Goal: Information Seeking & Learning: Learn about a topic

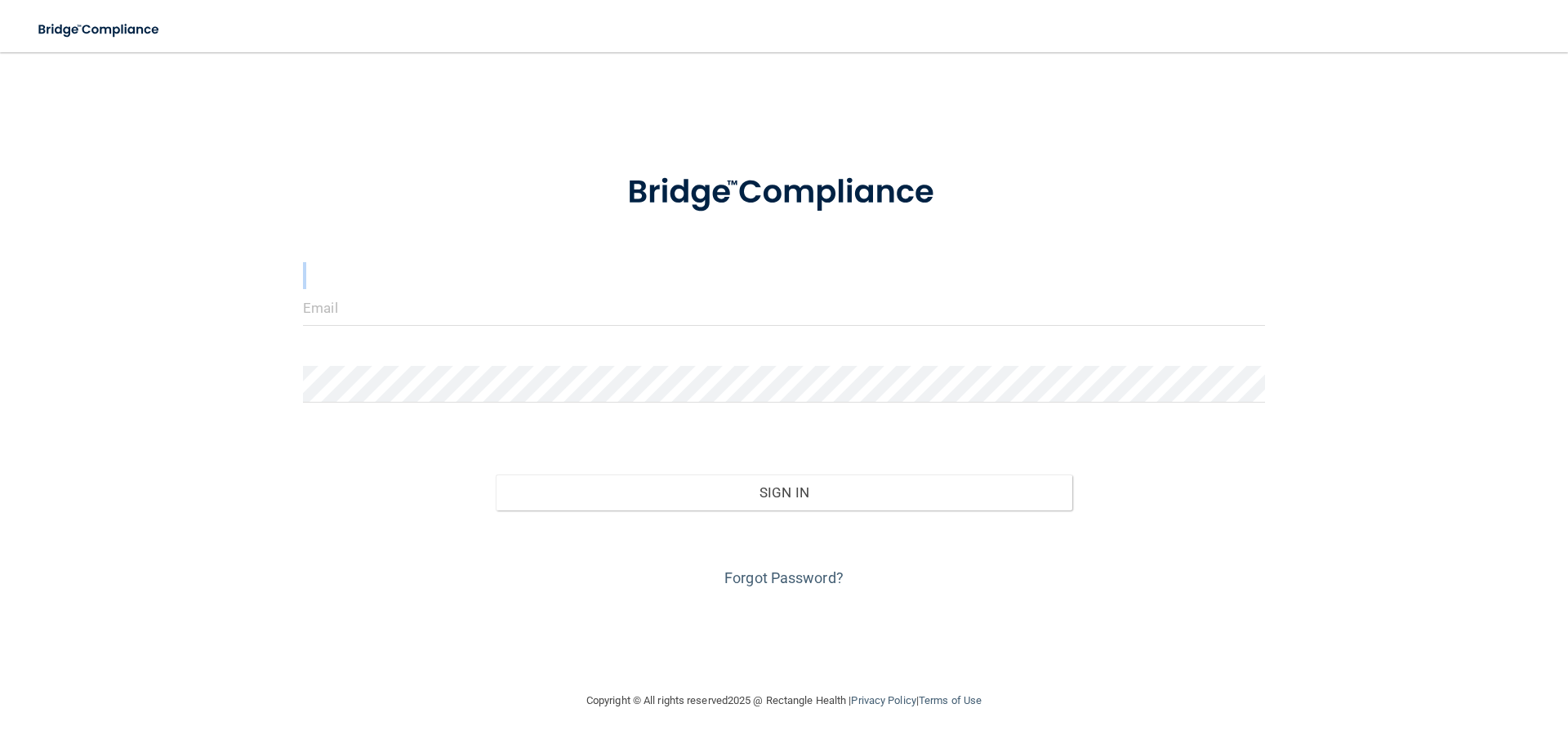
click at [420, 293] on form "Invalid email/password. You don't have permission to access that page. Sign In …" at bounding box center [784, 370] width 962 height 441
click at [402, 327] on div at bounding box center [784, 314] width 987 height 49
click at [399, 318] on input "email" at bounding box center [784, 308] width 962 height 37
type input "[EMAIL_ADDRESS][DOMAIN_NAME]"
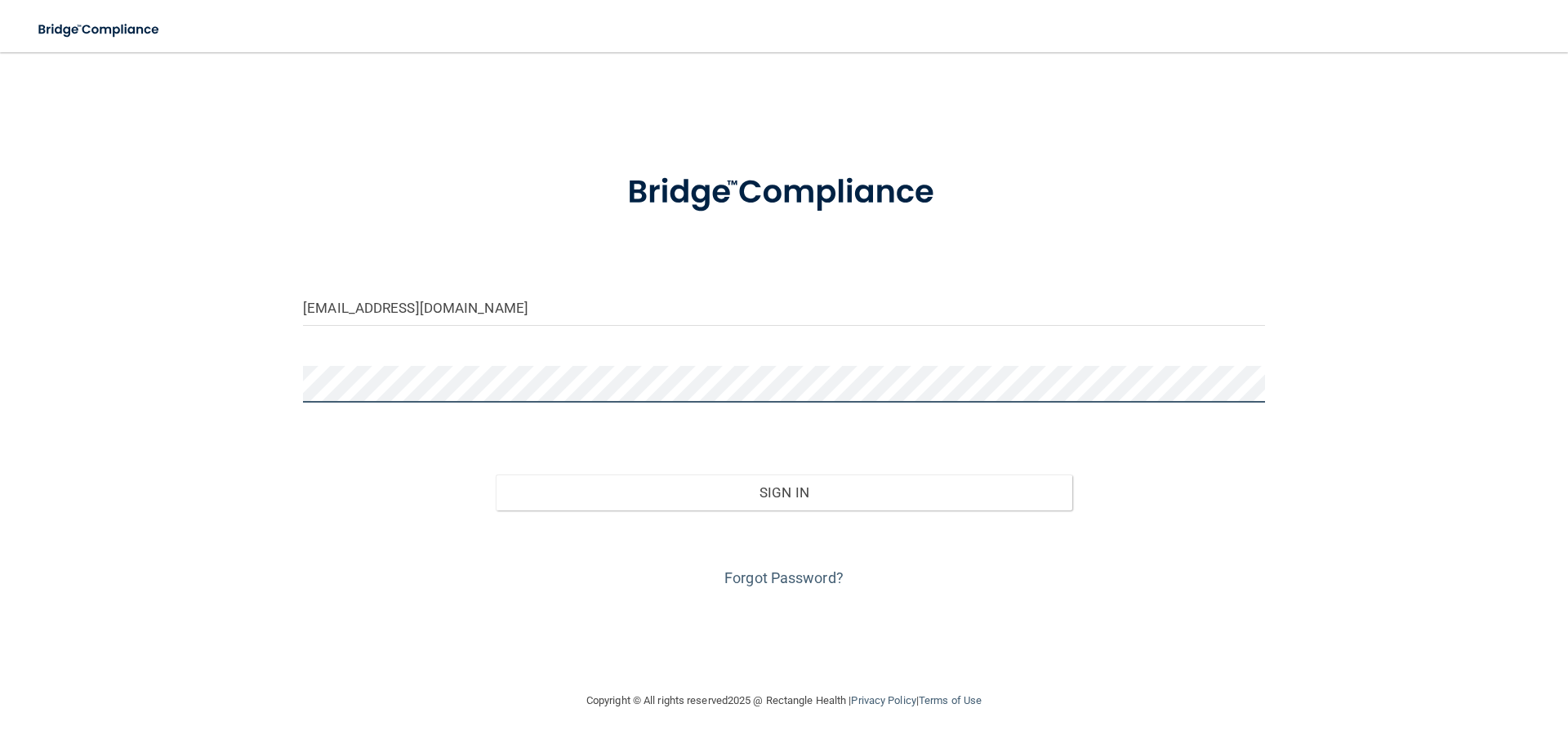
click at [496, 474] on button "Sign In" at bounding box center [784, 491] width 578 height 36
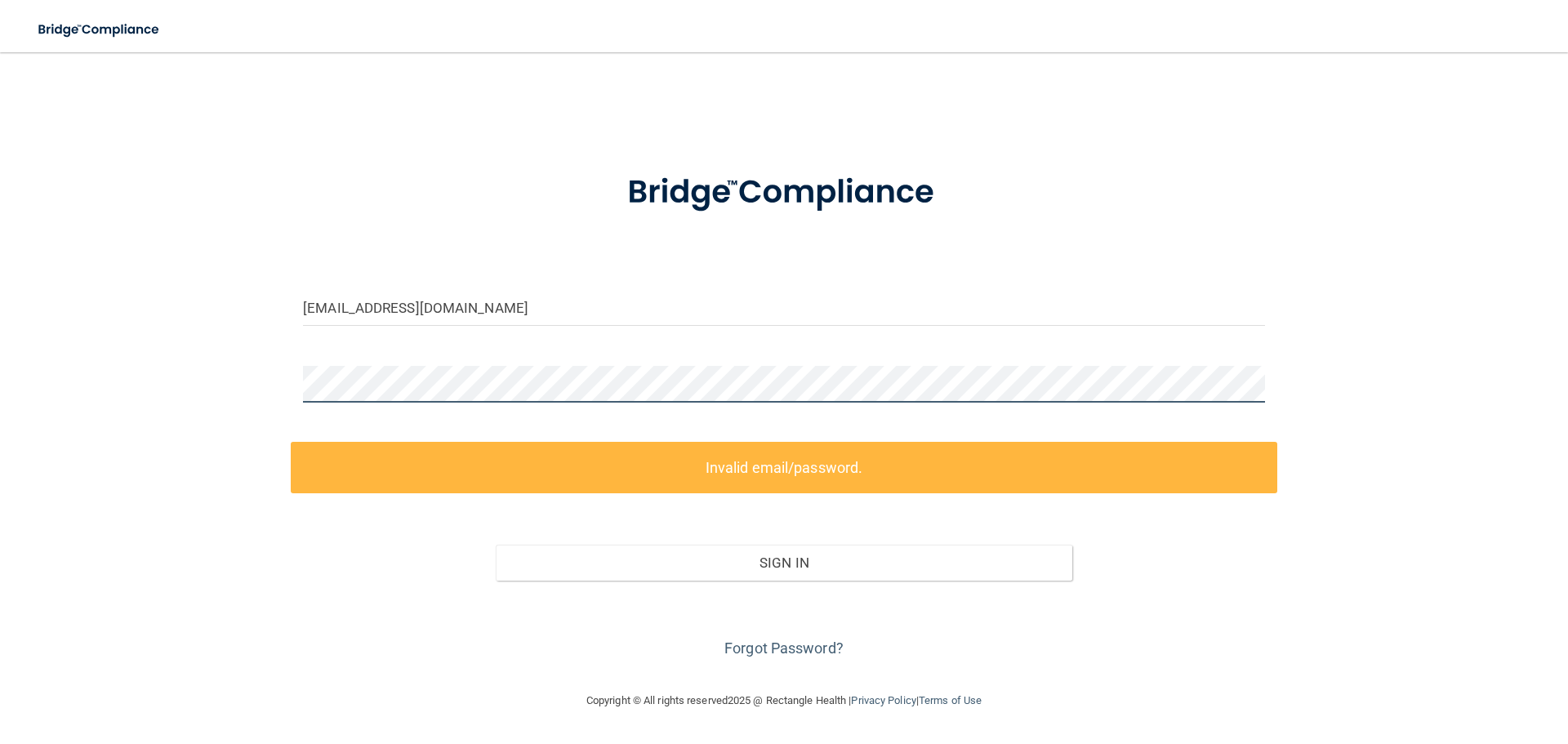
click at [176, 379] on div "[EMAIL_ADDRESS][DOMAIN_NAME] Invalid email/password. You don't have permission …" at bounding box center [784, 371] width 1503 height 605
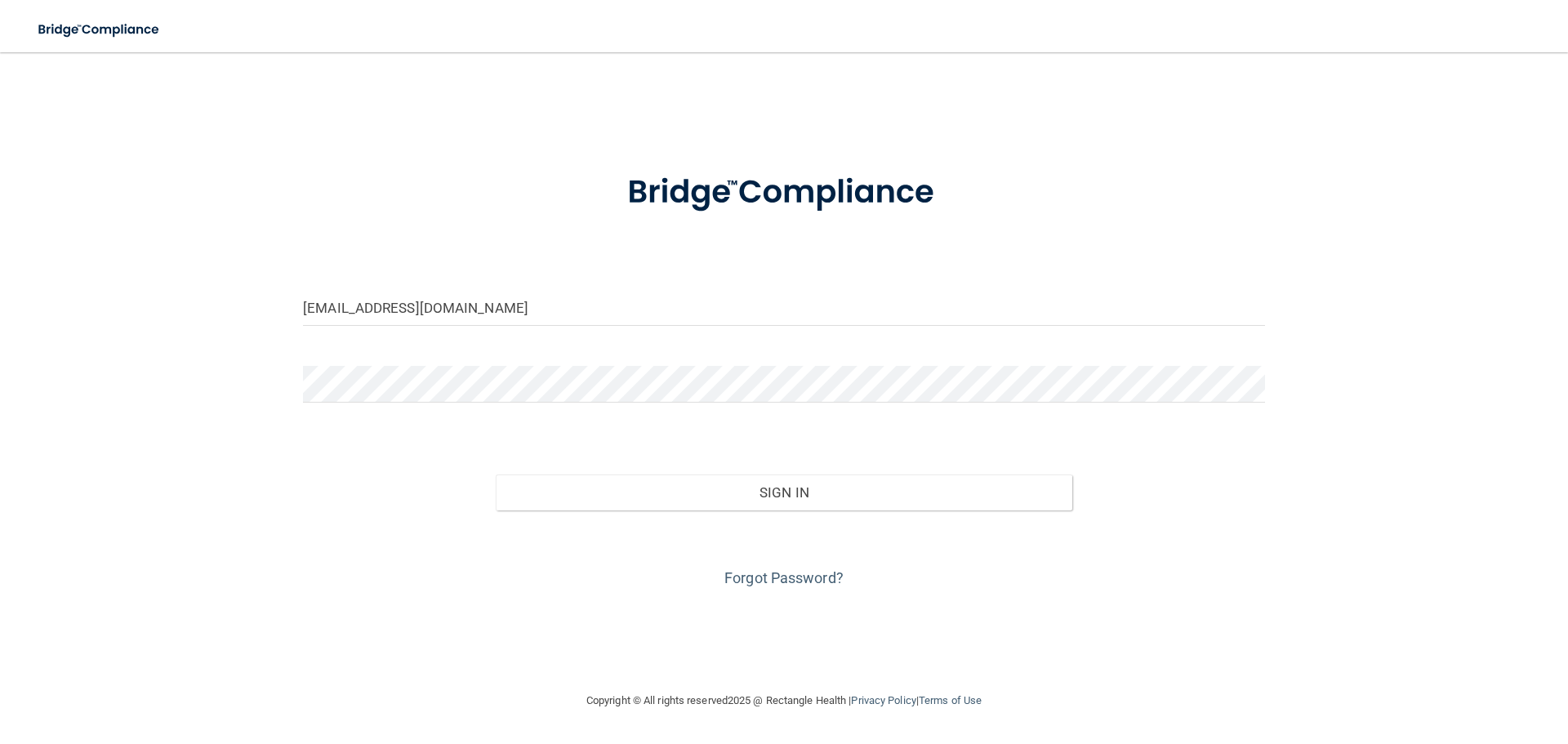
drag, startPoint x: 466, startPoint y: 506, endPoint x: 564, endPoint y: 474, distance: 103.1
click at [469, 504] on div "Sign In" at bounding box center [784, 476] width 987 height 69
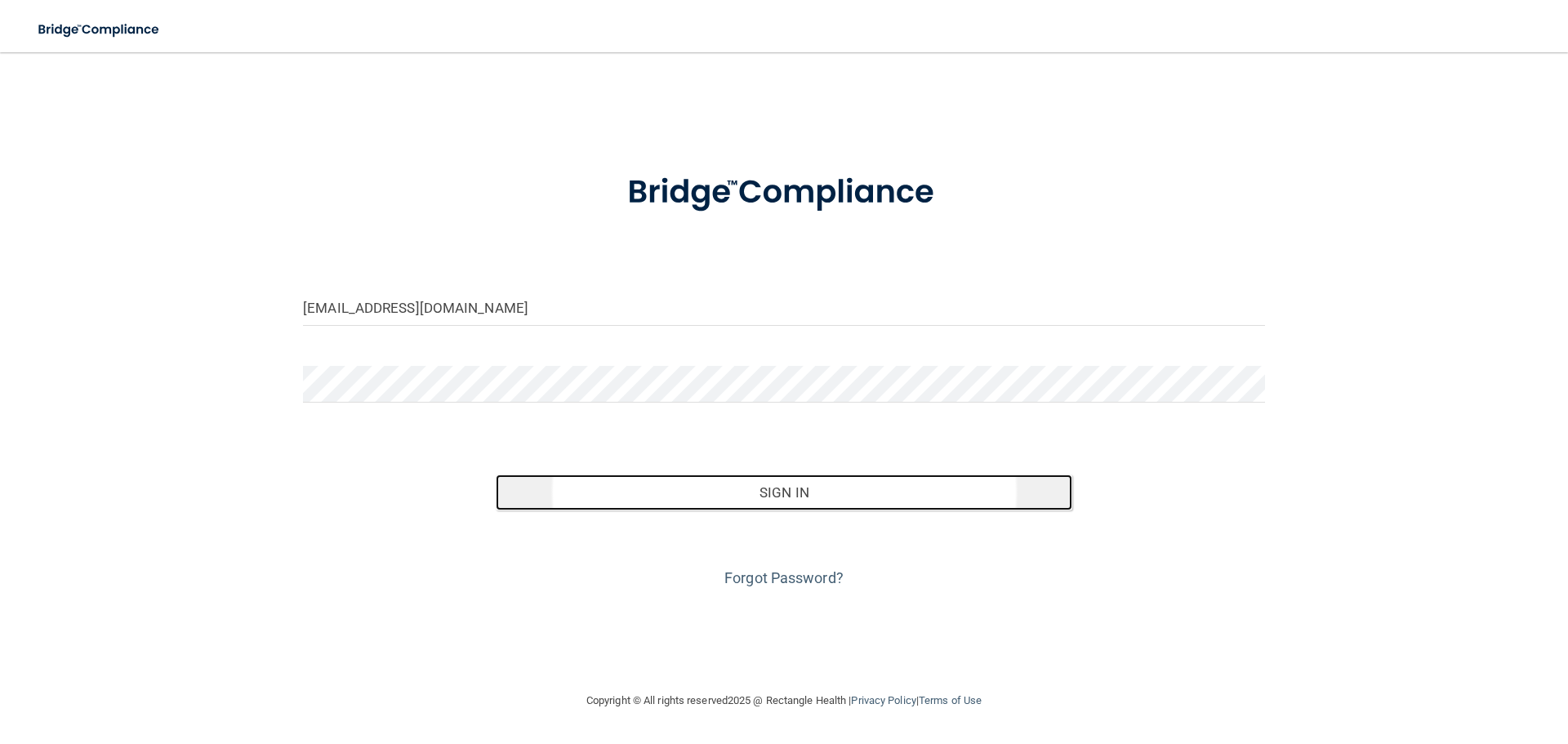
click at [636, 483] on button "Sign In" at bounding box center [784, 491] width 578 height 36
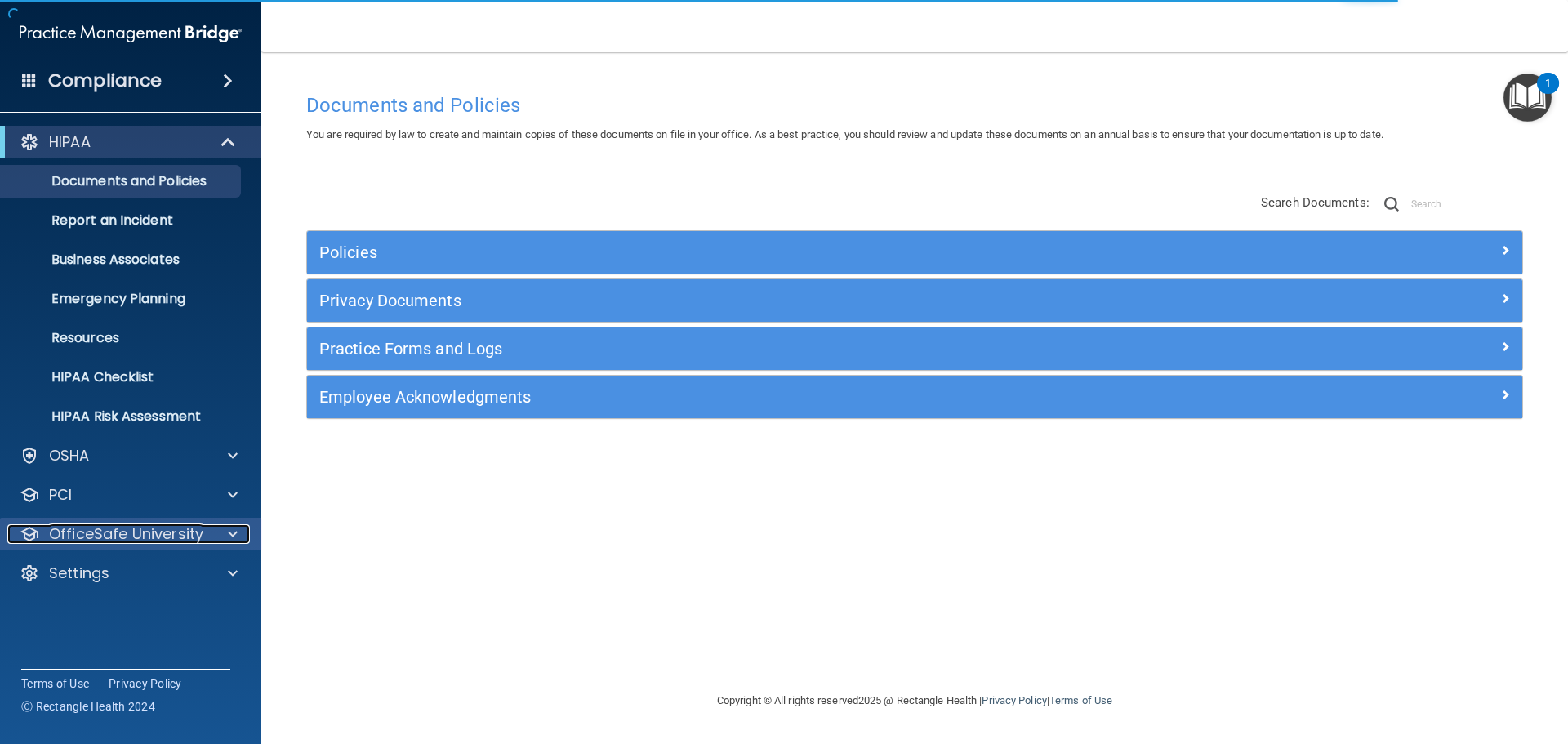
click at [163, 539] on p "OfficeSafe University" at bounding box center [126, 534] width 154 height 19
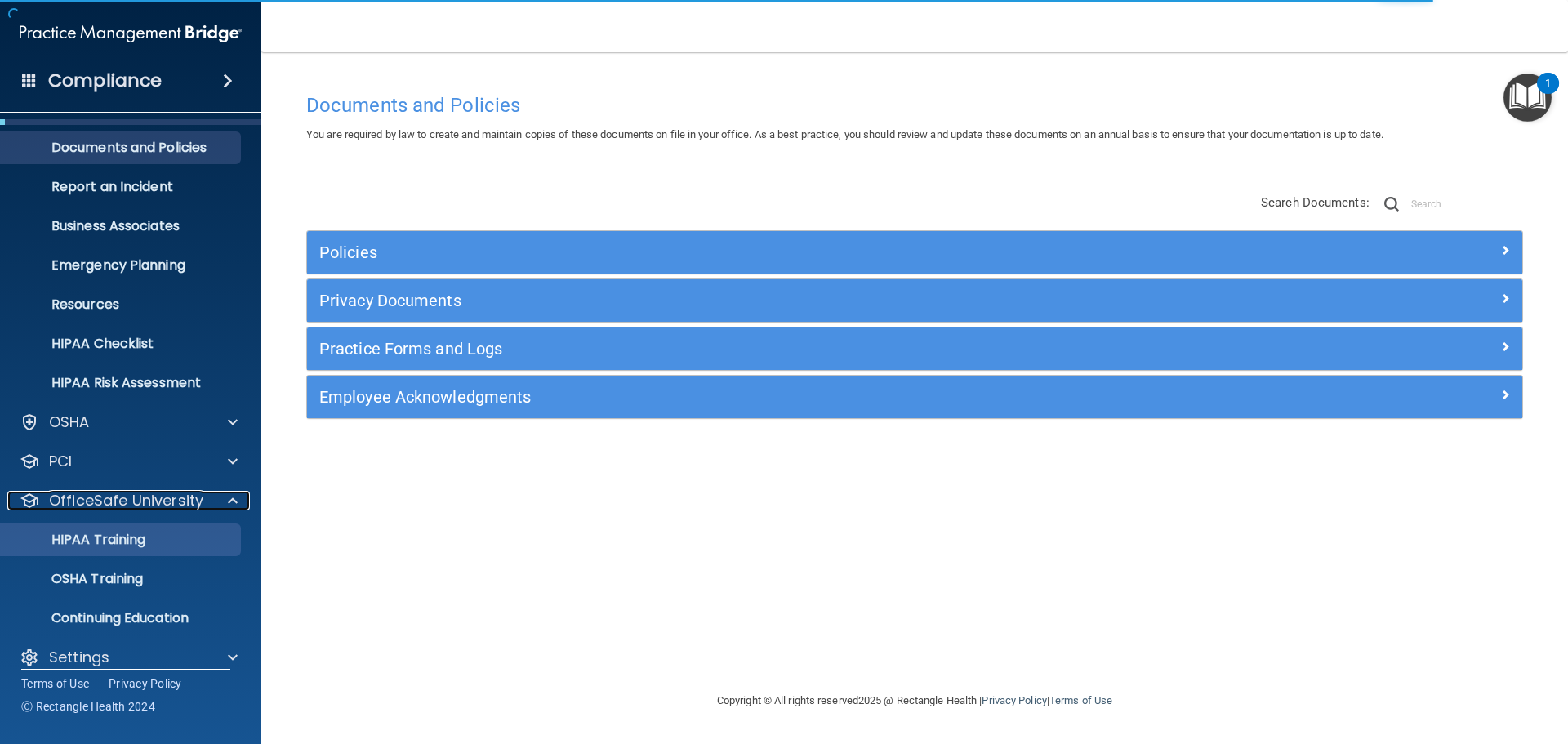
scroll to position [51, 0]
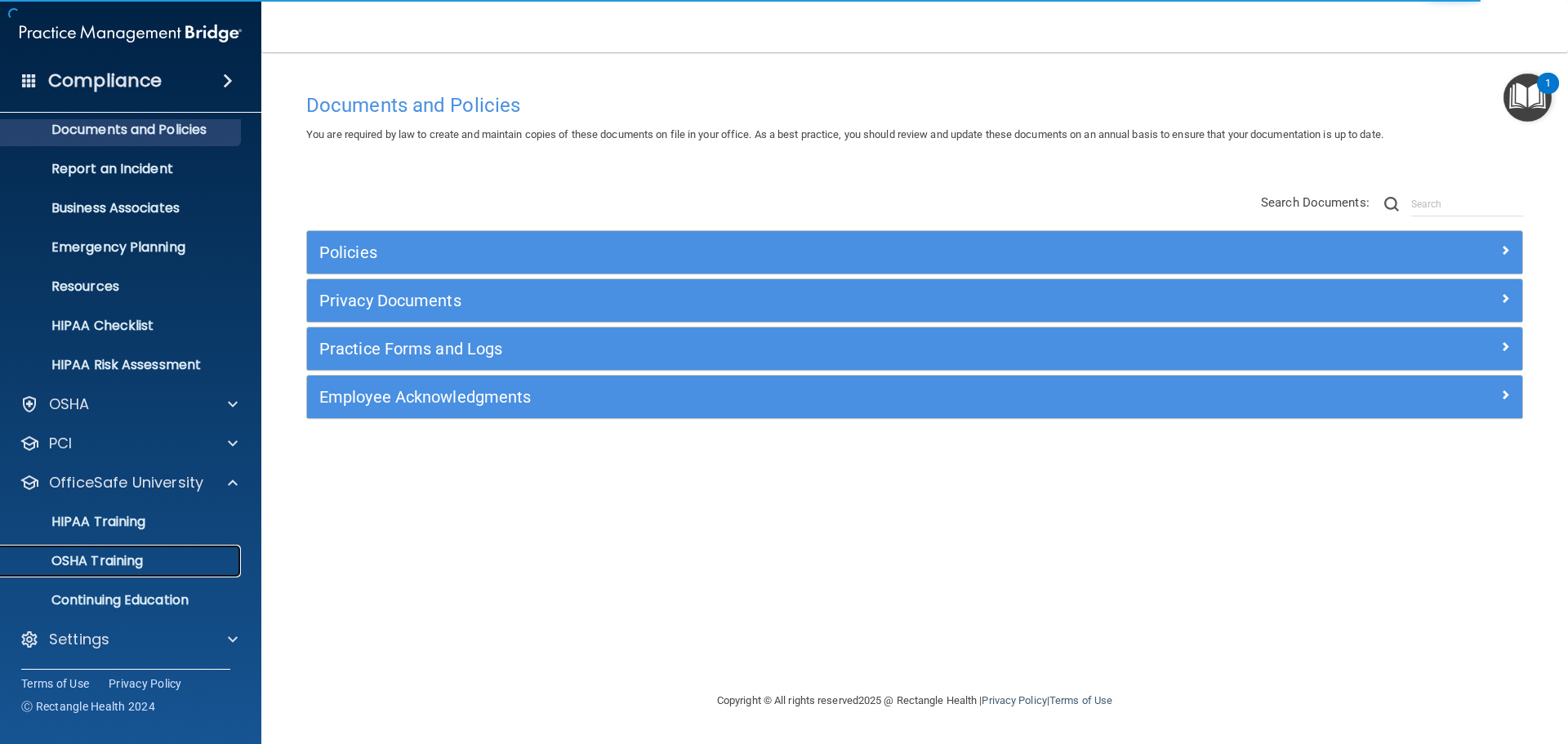
click at [119, 563] on p "OSHA Training" at bounding box center [77, 560] width 132 height 17
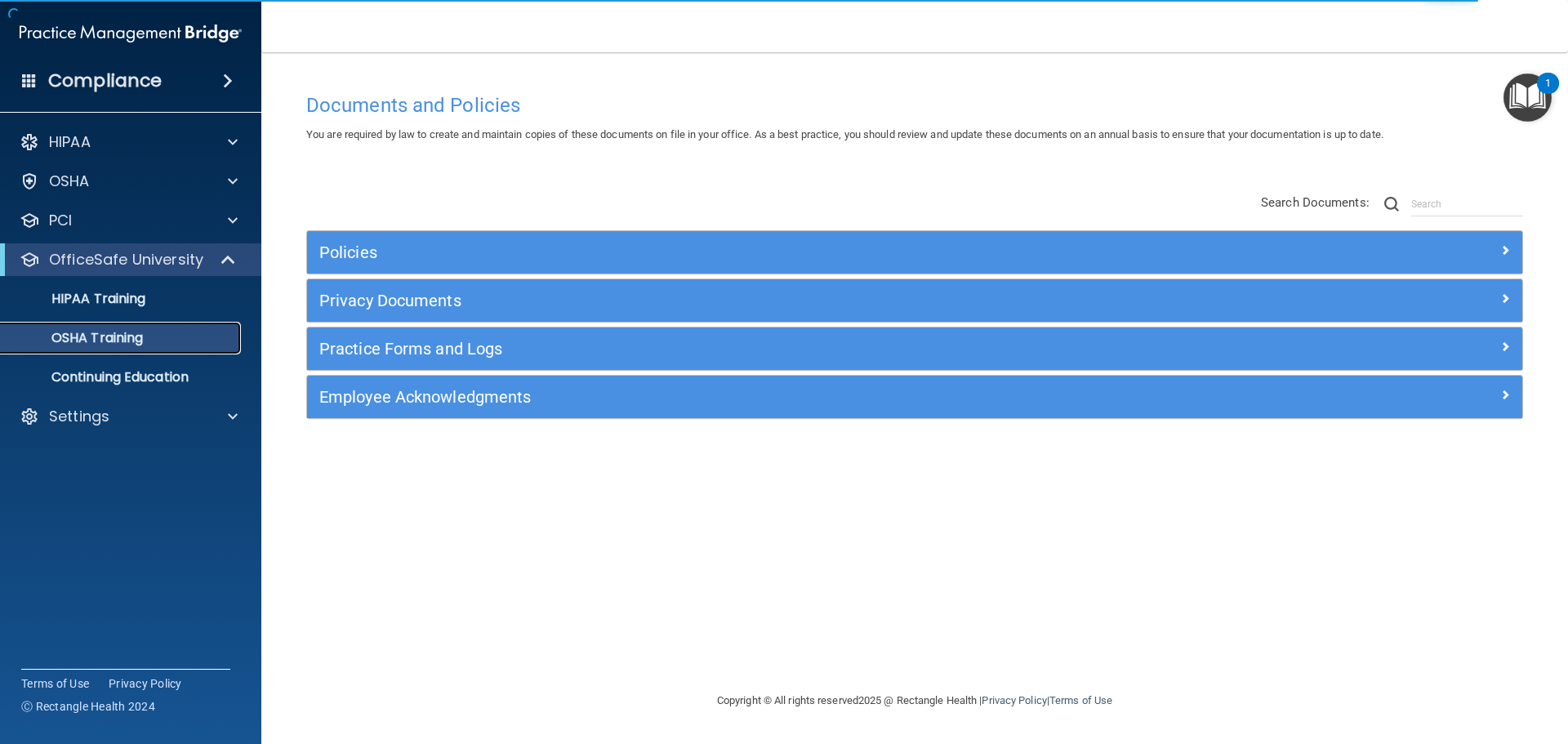
click at [123, 347] on link "OSHA Training" at bounding box center [112, 337] width 257 height 32
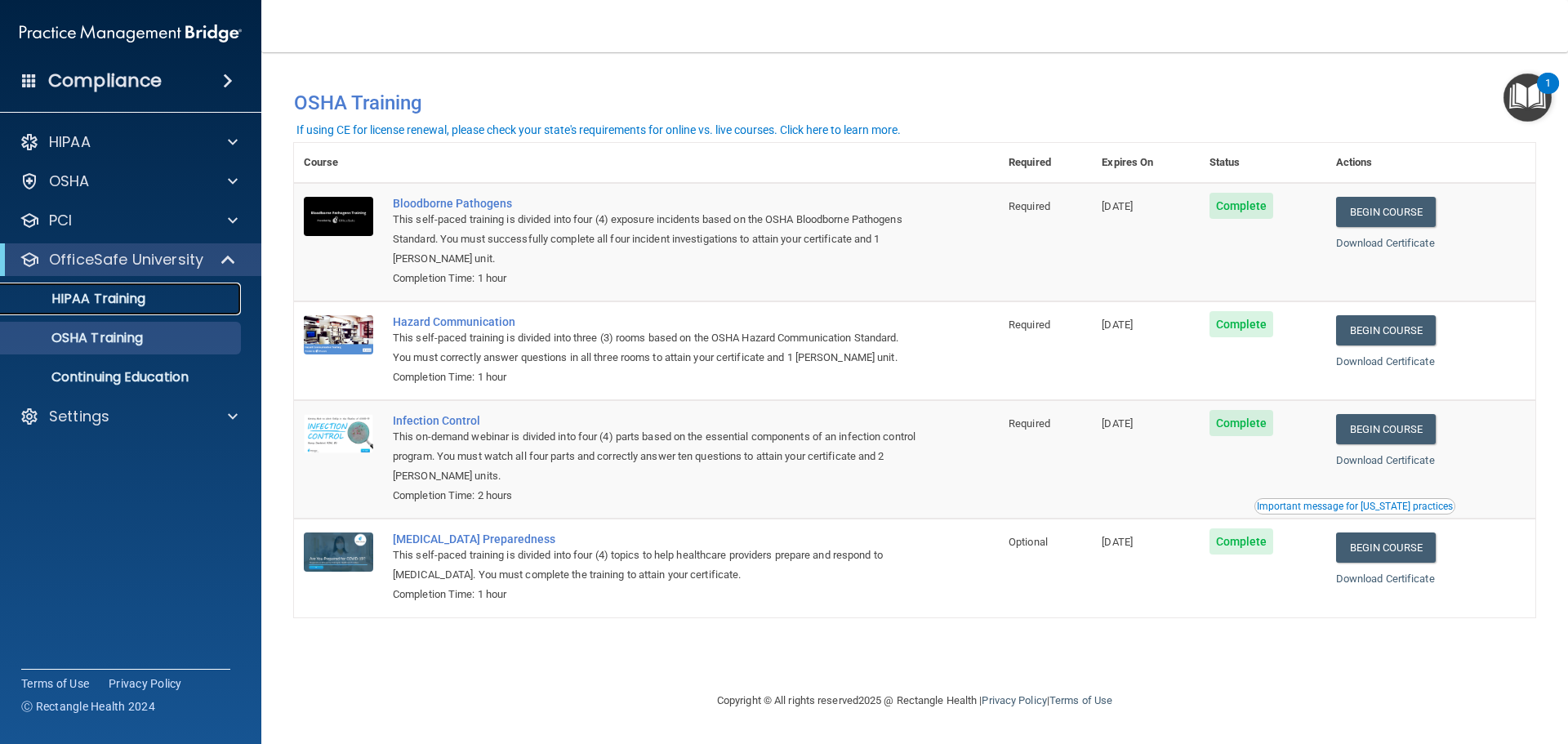
click at [157, 304] on div "HIPAA Training" at bounding box center [122, 299] width 223 height 17
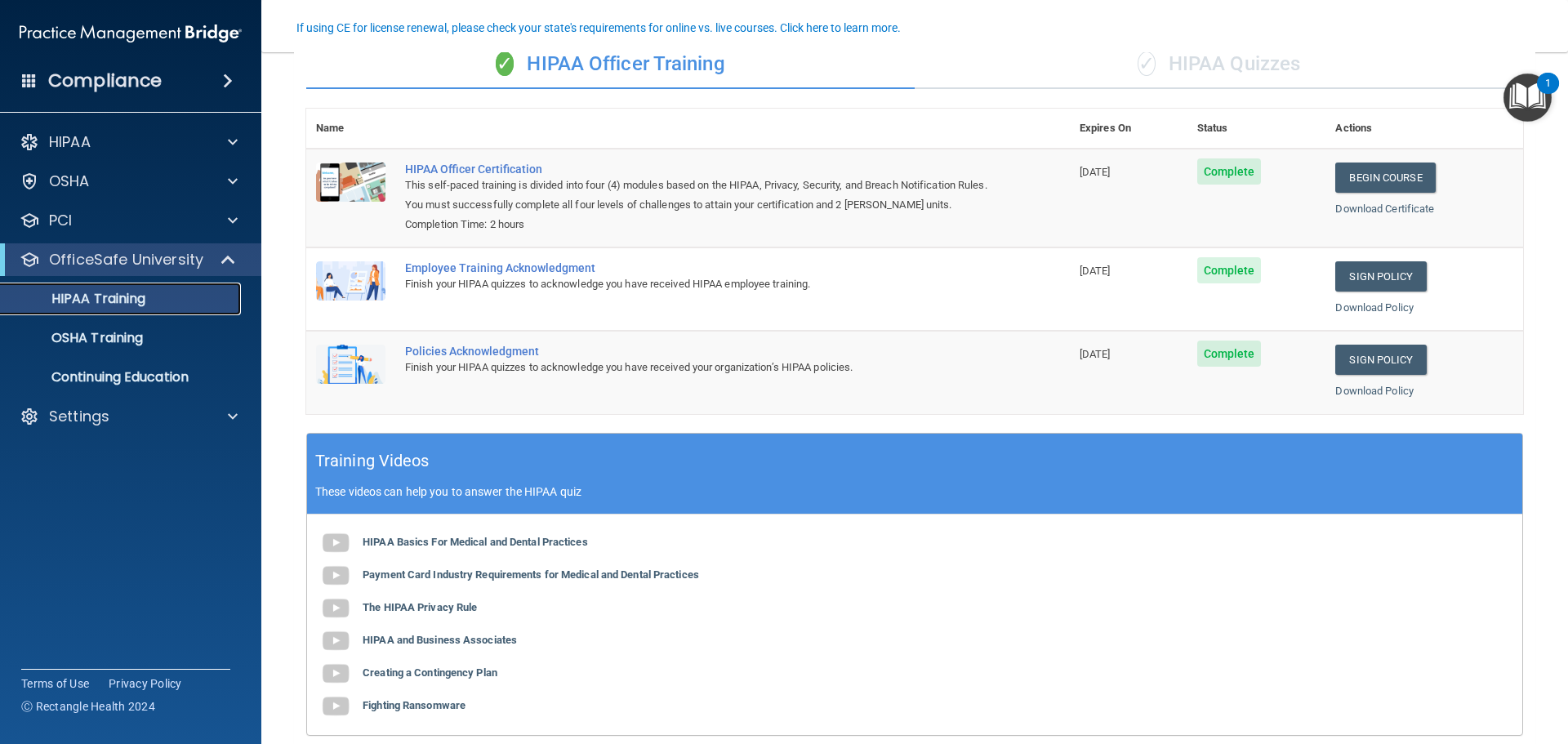
scroll to position [335, 0]
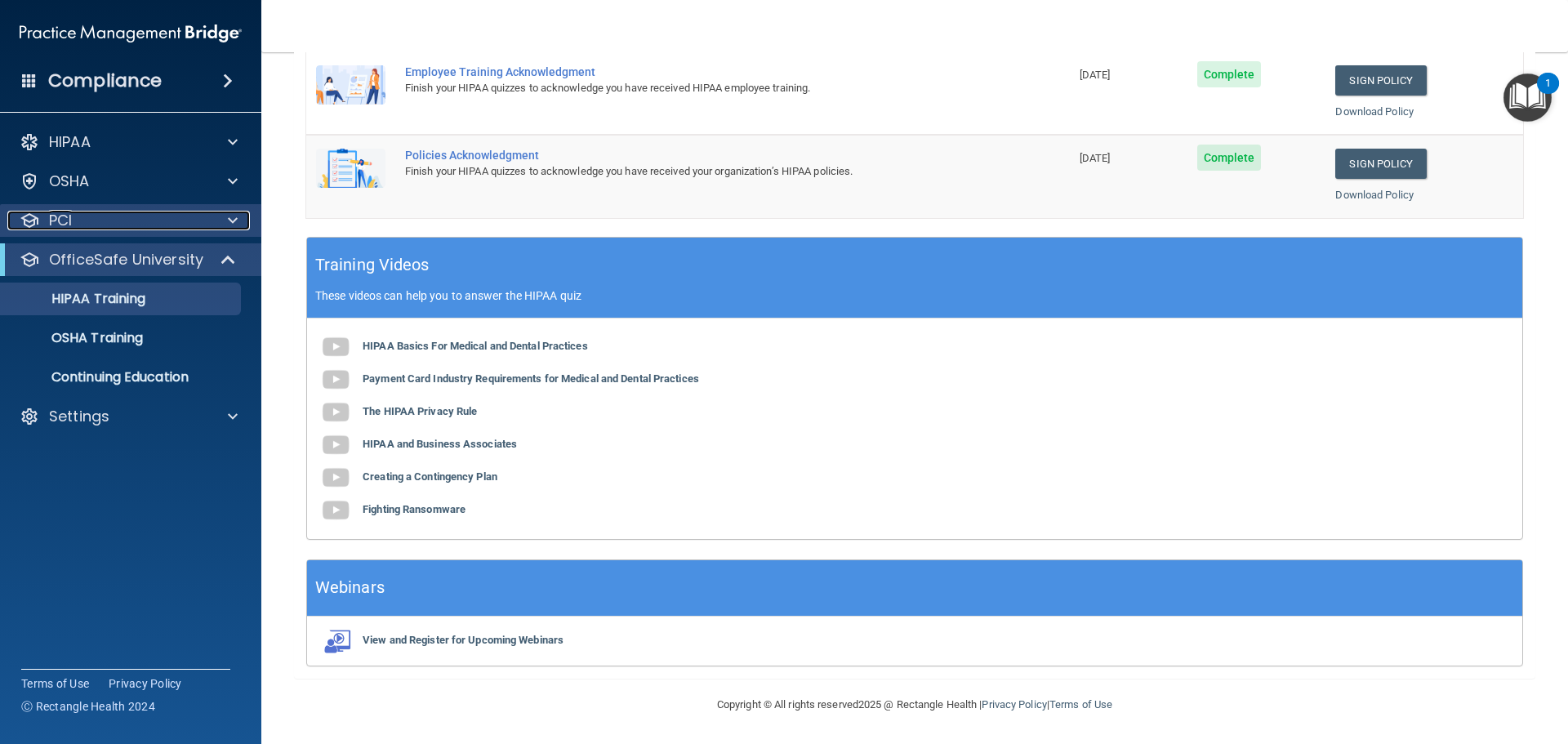
click at [243, 220] on div at bounding box center [230, 220] width 41 height 19
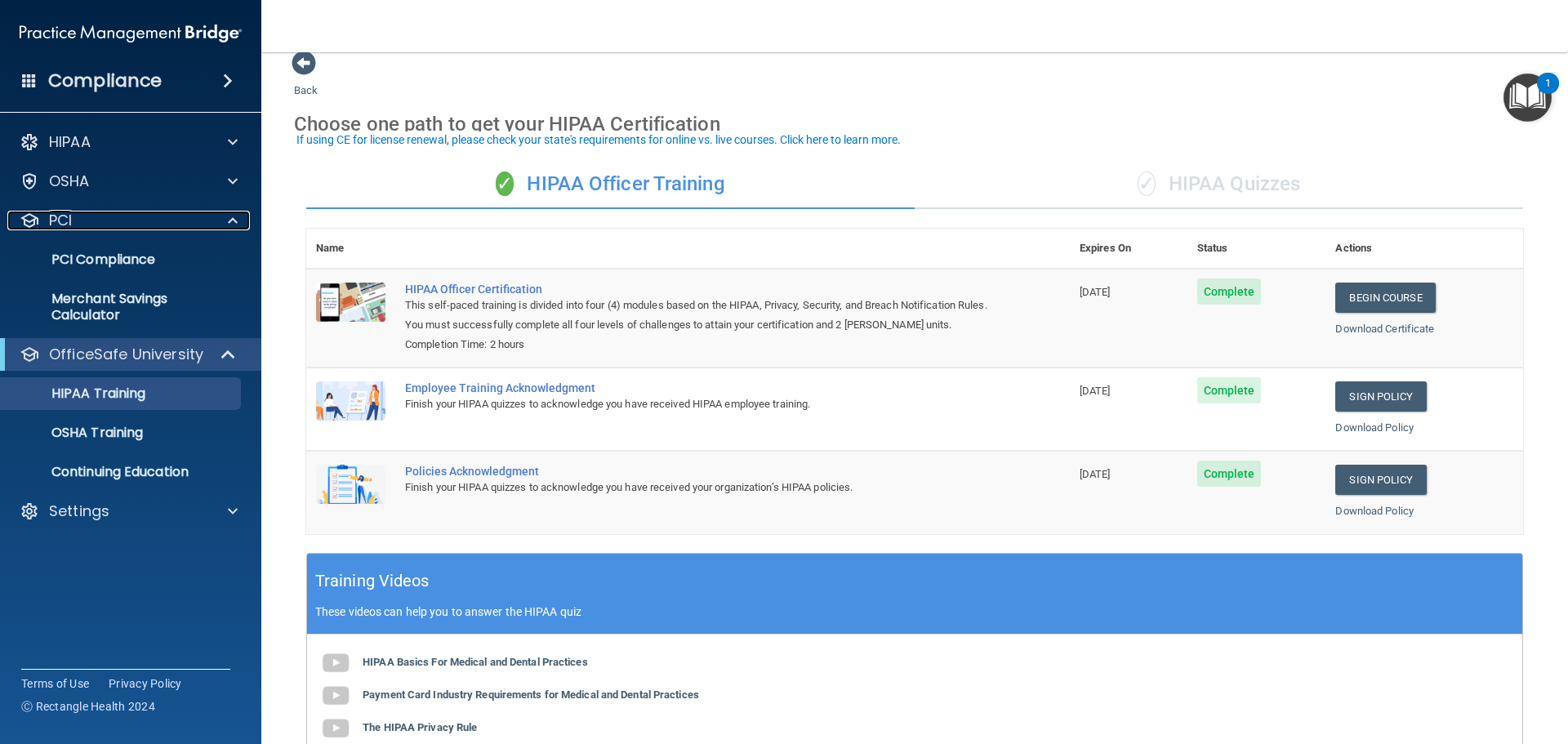
scroll to position [9, 0]
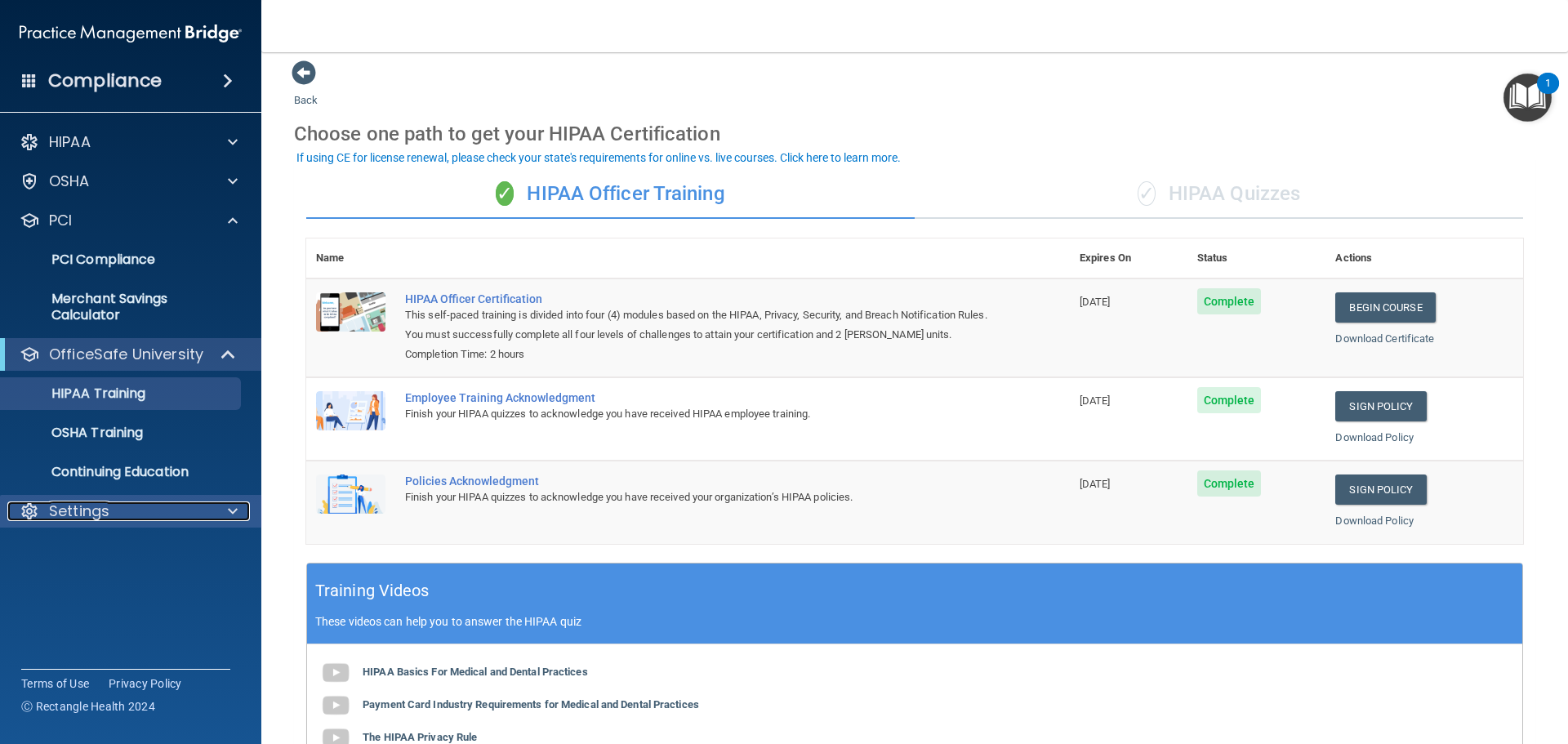
click at [147, 511] on div "Settings" at bounding box center [108, 511] width 202 height 19
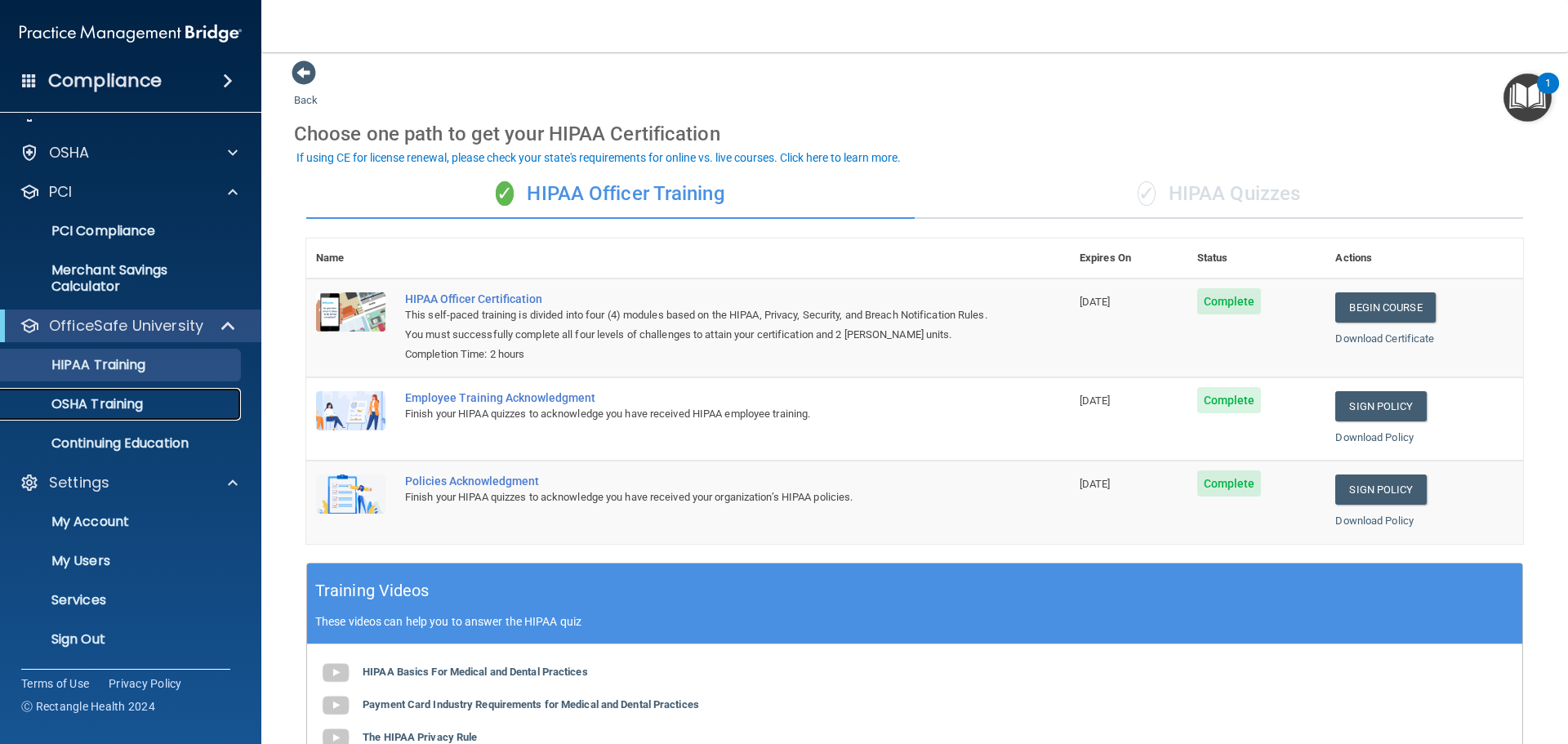
click at [113, 412] on p "OSHA Training" at bounding box center [77, 404] width 132 height 17
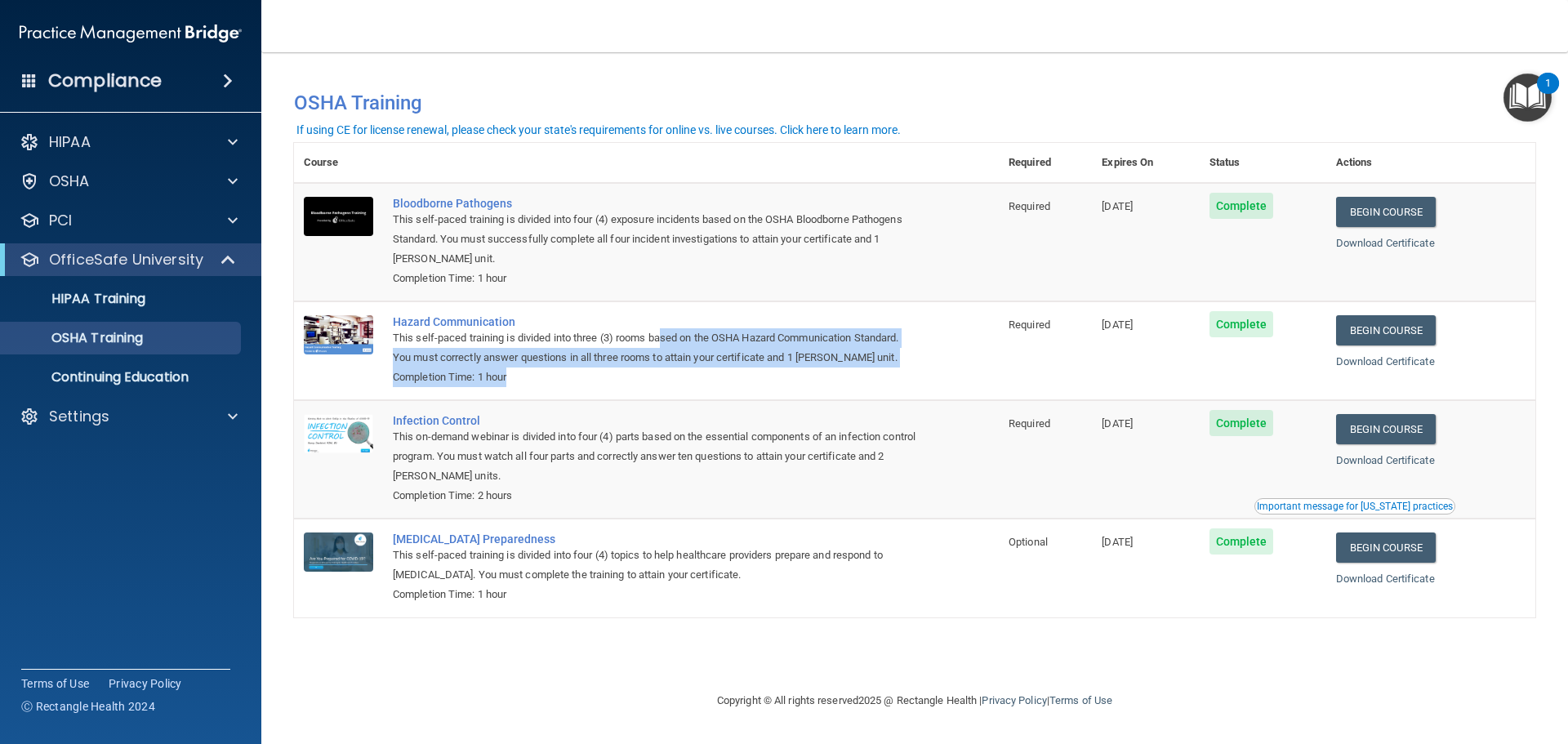
drag, startPoint x: 668, startPoint y: 347, endPoint x: 670, endPoint y: 379, distance: 32.1
click at [670, 379] on td "Hazard Communication This self-paced training is divided into three (3) rooms b…" at bounding box center [691, 350] width 616 height 98
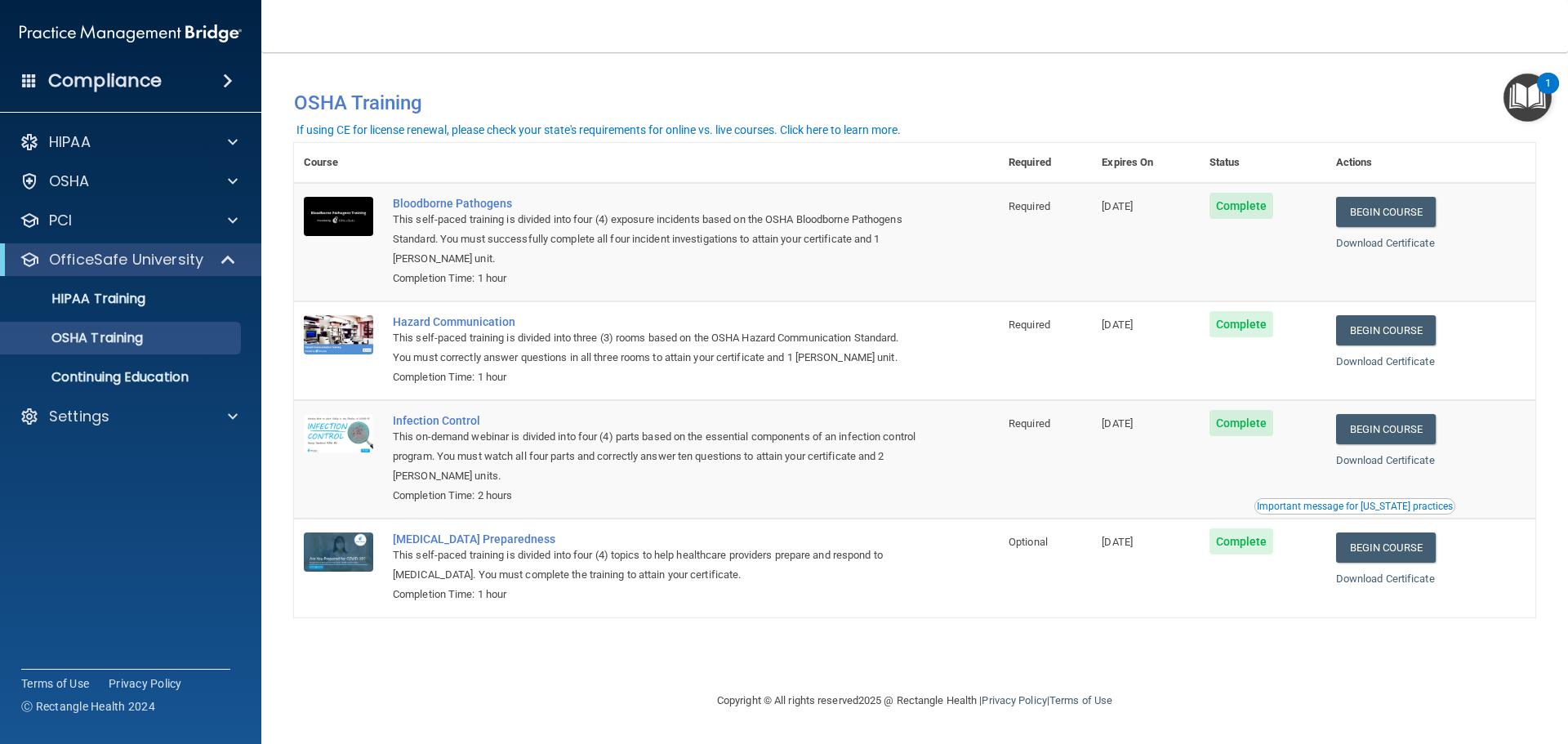
click at [662, 409] on td "Infection Control This on-demand webinar is divided into four (4) parts based o…" at bounding box center [691, 459] width 616 height 118
click at [662, 431] on div "This on-demand webinar is divided into four (4) parts based on the essential co…" at bounding box center [655, 456] width 525 height 58
drag, startPoint x: 578, startPoint y: 445, endPoint x: 590, endPoint y: 462, distance: 20.8
click at [590, 462] on div "This on-demand webinar is divided into four (4) parts based on the essential co…" at bounding box center [655, 456] width 525 height 58
click at [593, 464] on div "This on-demand webinar is divided into four (4) parts based on the essential co…" at bounding box center [655, 456] width 525 height 58
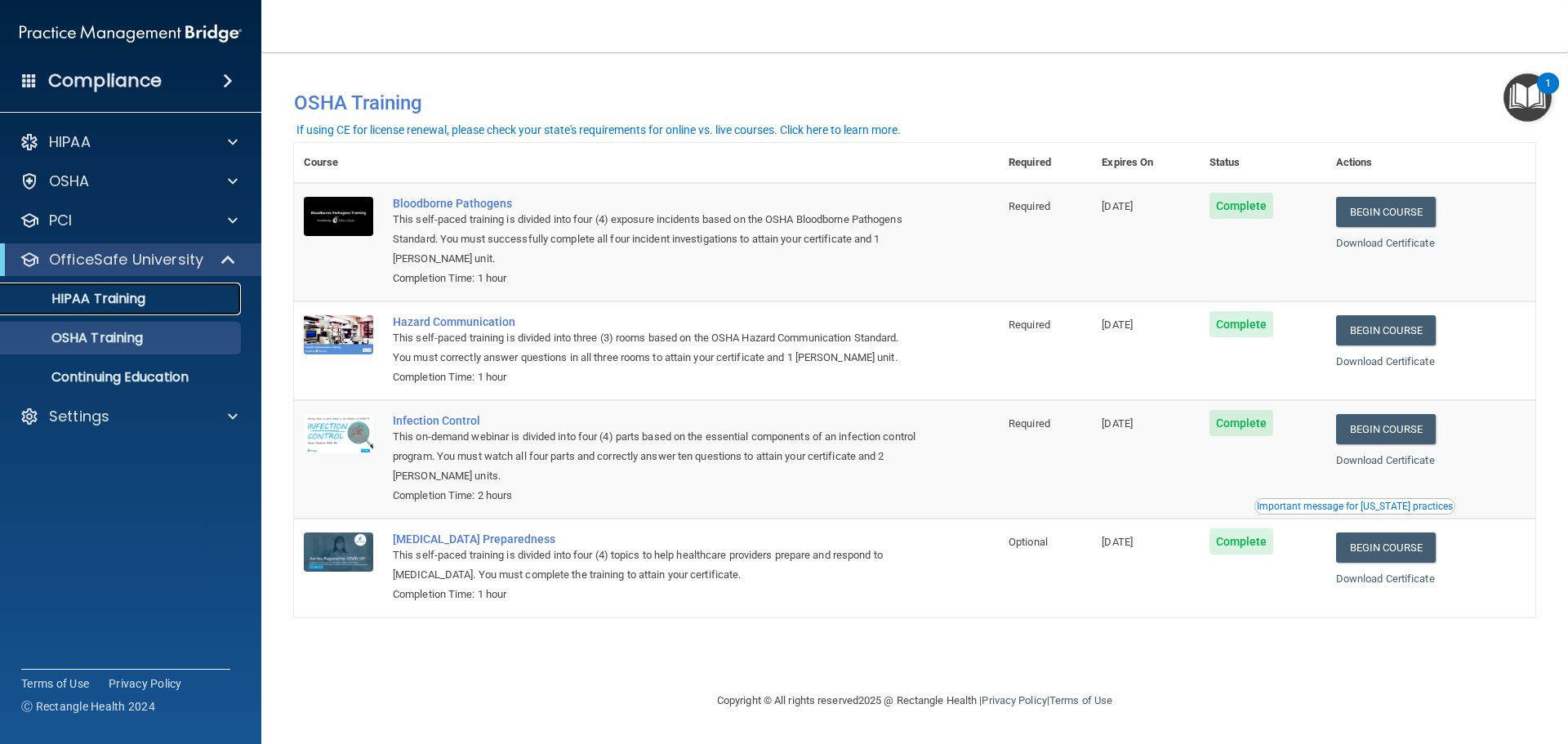
click at [111, 286] on link "HIPAA Training" at bounding box center [112, 298] width 257 height 32
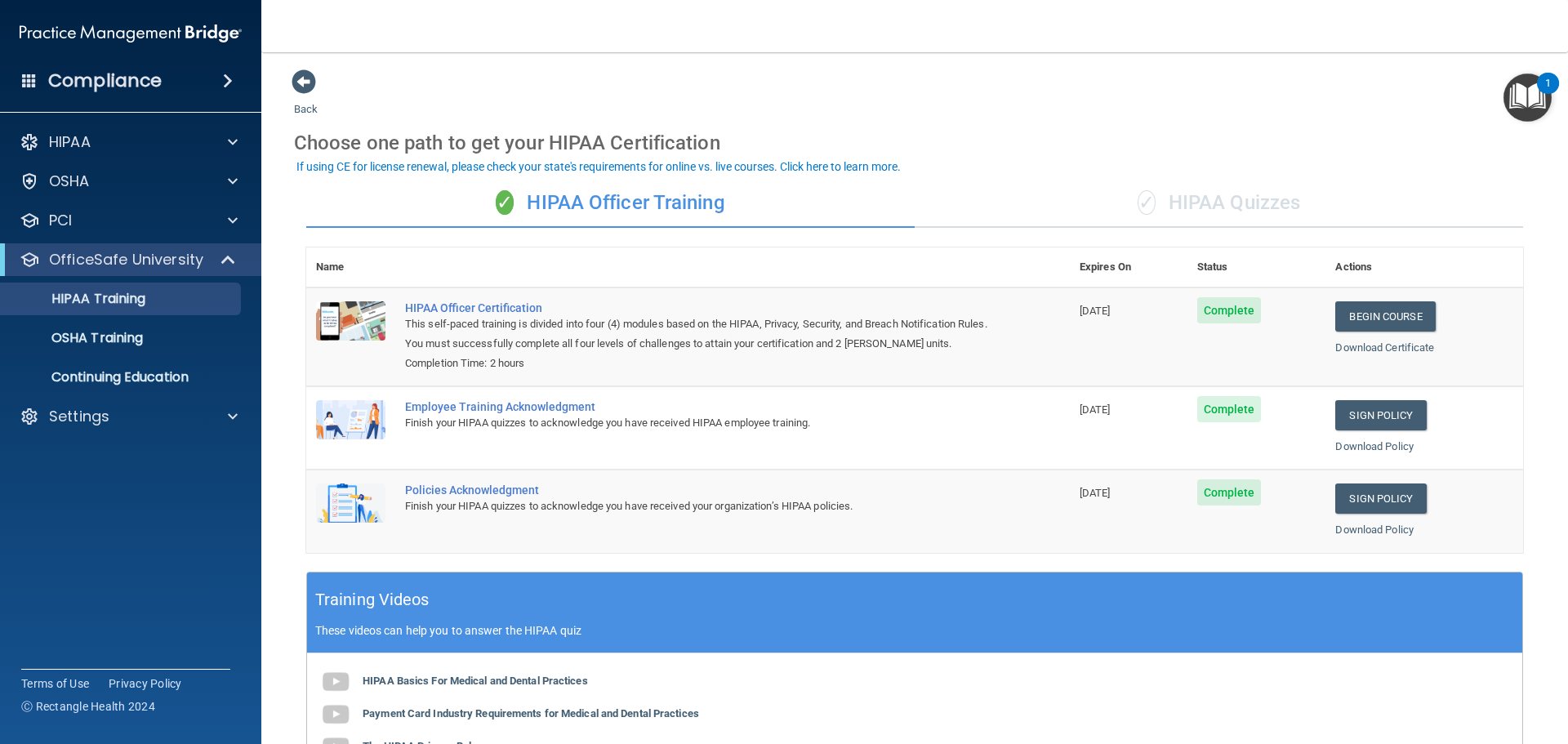
click at [543, 404] on div "Employee Training Acknowledgment" at bounding box center [696, 406] width 583 height 13
click at [539, 411] on div "Employee Training Acknowledgment" at bounding box center [696, 406] width 583 height 13
click at [69, 342] on p "OSHA Training" at bounding box center [77, 338] width 132 height 17
